Goal: Information Seeking & Learning: Check status

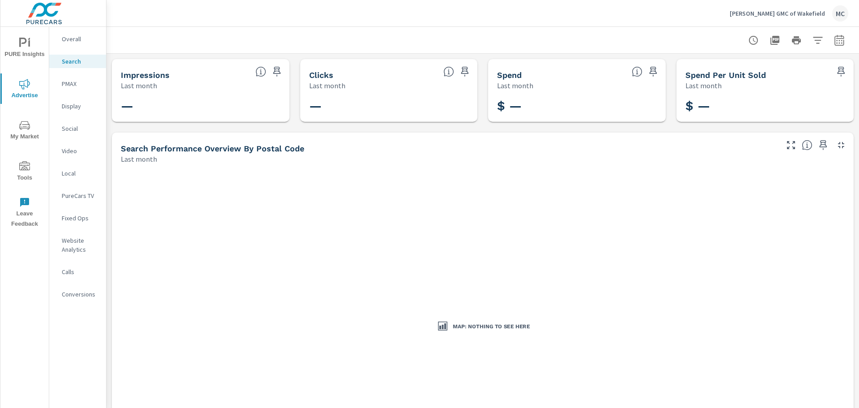
click at [68, 60] on p "Search" at bounding box center [80, 61] width 37 height 9
click at [486, 329] on h3 "Map: Nothing to see here" at bounding box center [491, 327] width 77 height 8
click at [64, 83] on p "PMAX" at bounding box center [80, 83] width 37 height 9
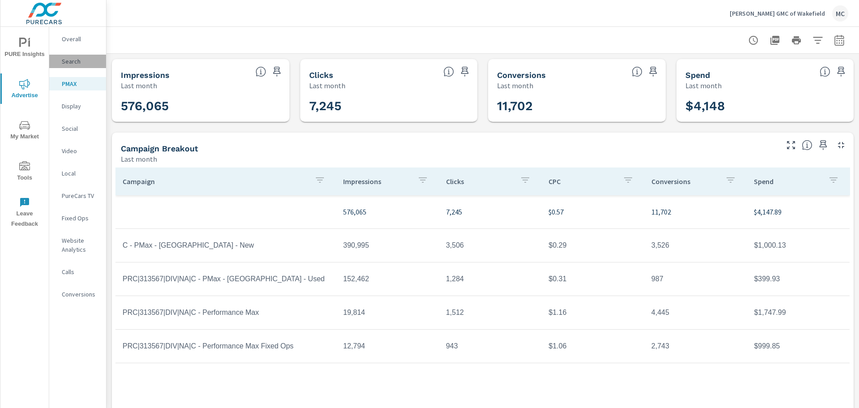
click at [66, 64] on p "Search" at bounding box center [80, 61] width 37 height 9
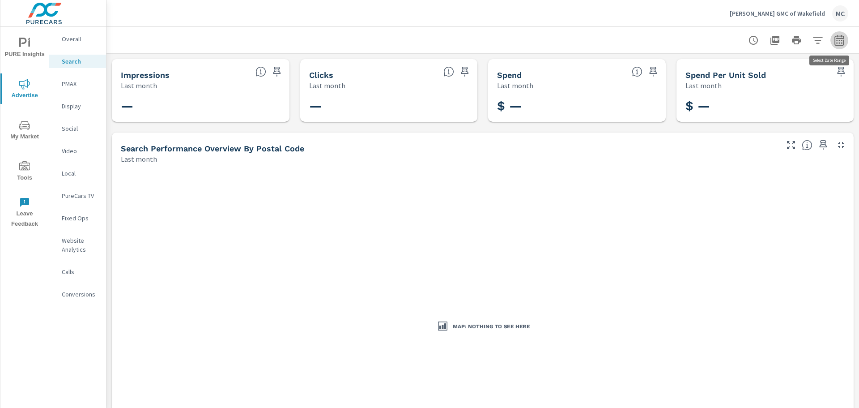
click at [834, 41] on icon "button" at bounding box center [839, 40] width 11 height 11
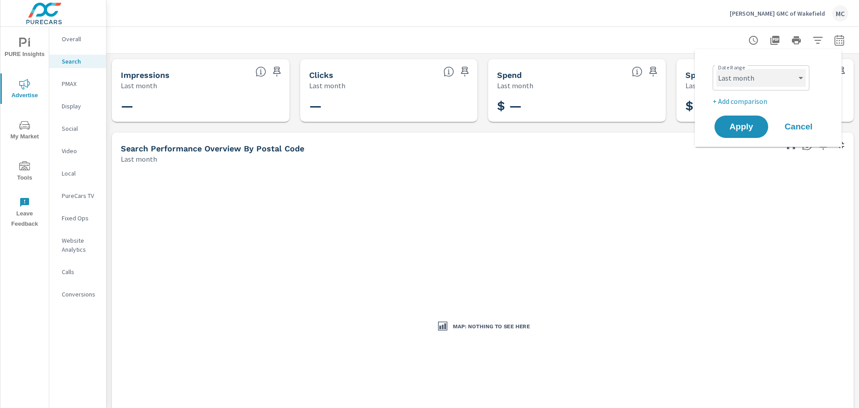
click at [782, 76] on select "Custom [DATE] Last week Last 7 days Last 14 days Last 30 days Last 45 days Last…" at bounding box center [762, 78] width 90 height 18
click at [717, 69] on select "Custom [DATE] Last week Last 7 days Last 14 days Last 30 days Last 45 days Last…" at bounding box center [762, 78] width 90 height 18
select select "Last 7 days"
click at [744, 125] on span "Apply" at bounding box center [741, 127] width 37 height 9
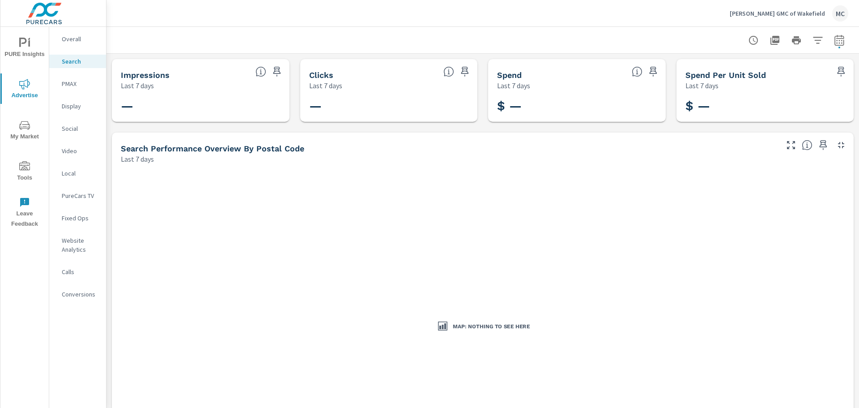
click at [76, 84] on p "PMAX" at bounding box center [80, 83] width 37 height 9
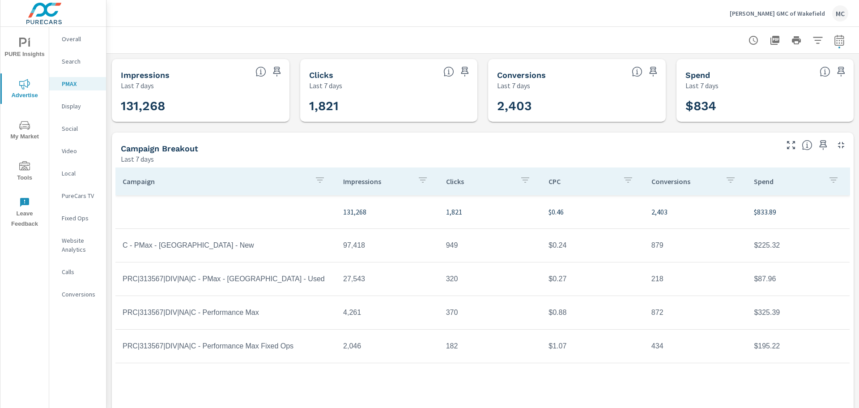
click at [552, 284] on td "$0.27" at bounding box center [593, 279] width 103 height 22
click at [656, 278] on td "218" at bounding box center [696, 279] width 103 height 22
click at [760, 280] on td "$87.96" at bounding box center [798, 279] width 103 height 22
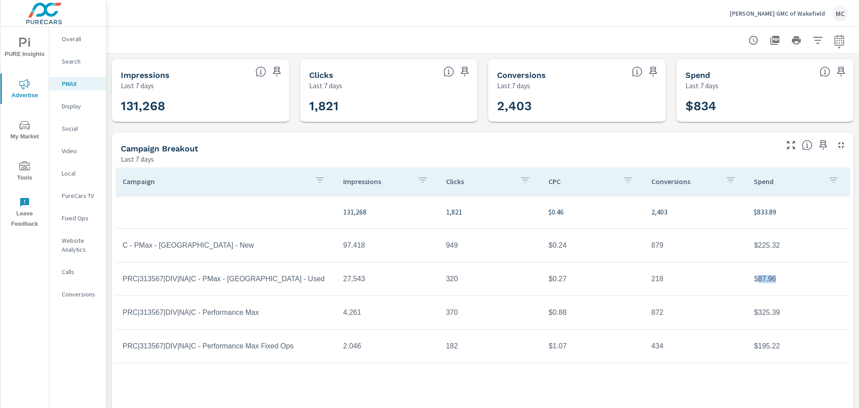
click at [760, 280] on td "$87.96" at bounding box center [798, 279] width 103 height 22
drag, startPoint x: 295, startPoint y: 348, endPoint x: 116, endPoint y: 346, distance: 179.0
click at [116, 346] on td "PRC|313567|DIV|NA|C - Performance Max Fixed Ops" at bounding box center [225, 346] width 221 height 22
click at [784, 310] on td "$325.39" at bounding box center [798, 312] width 103 height 22
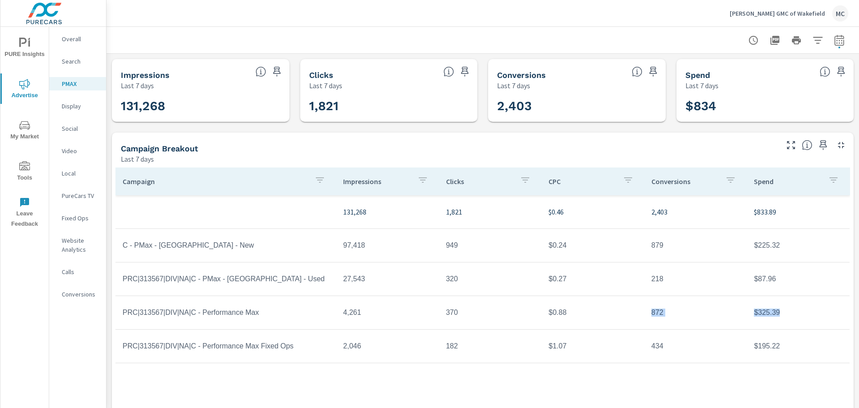
drag, startPoint x: 784, startPoint y: 317, endPoint x: 623, endPoint y: 314, distance: 160.3
click at [623, 314] on tr "PRC|313567|DIV|NA|C - Performance Max 4,261 370 $0.88 872 $325.39" at bounding box center [482, 313] width 734 height 34
